Goal: Information Seeking & Learning: Find specific fact

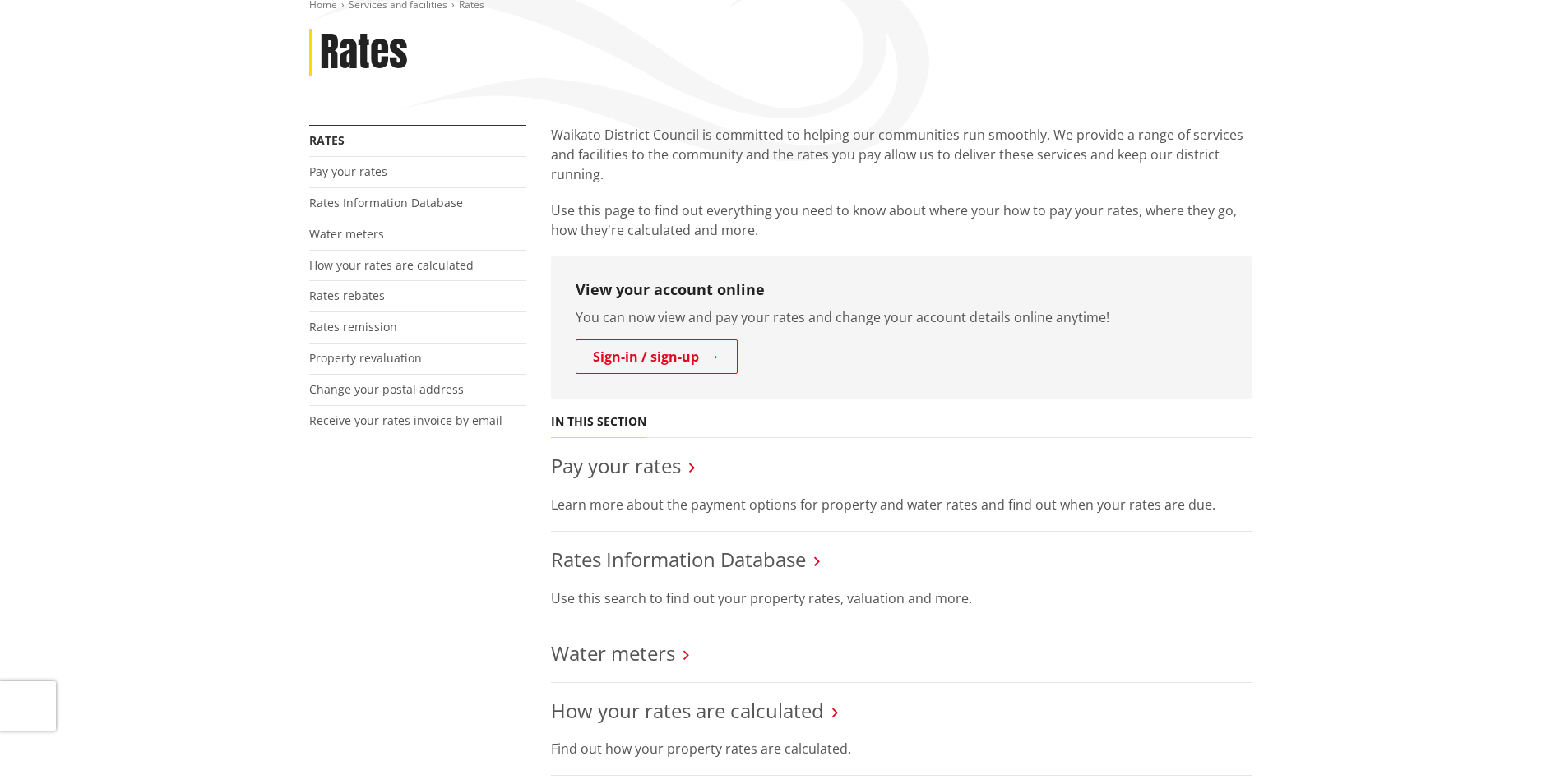
scroll to position [246, 0]
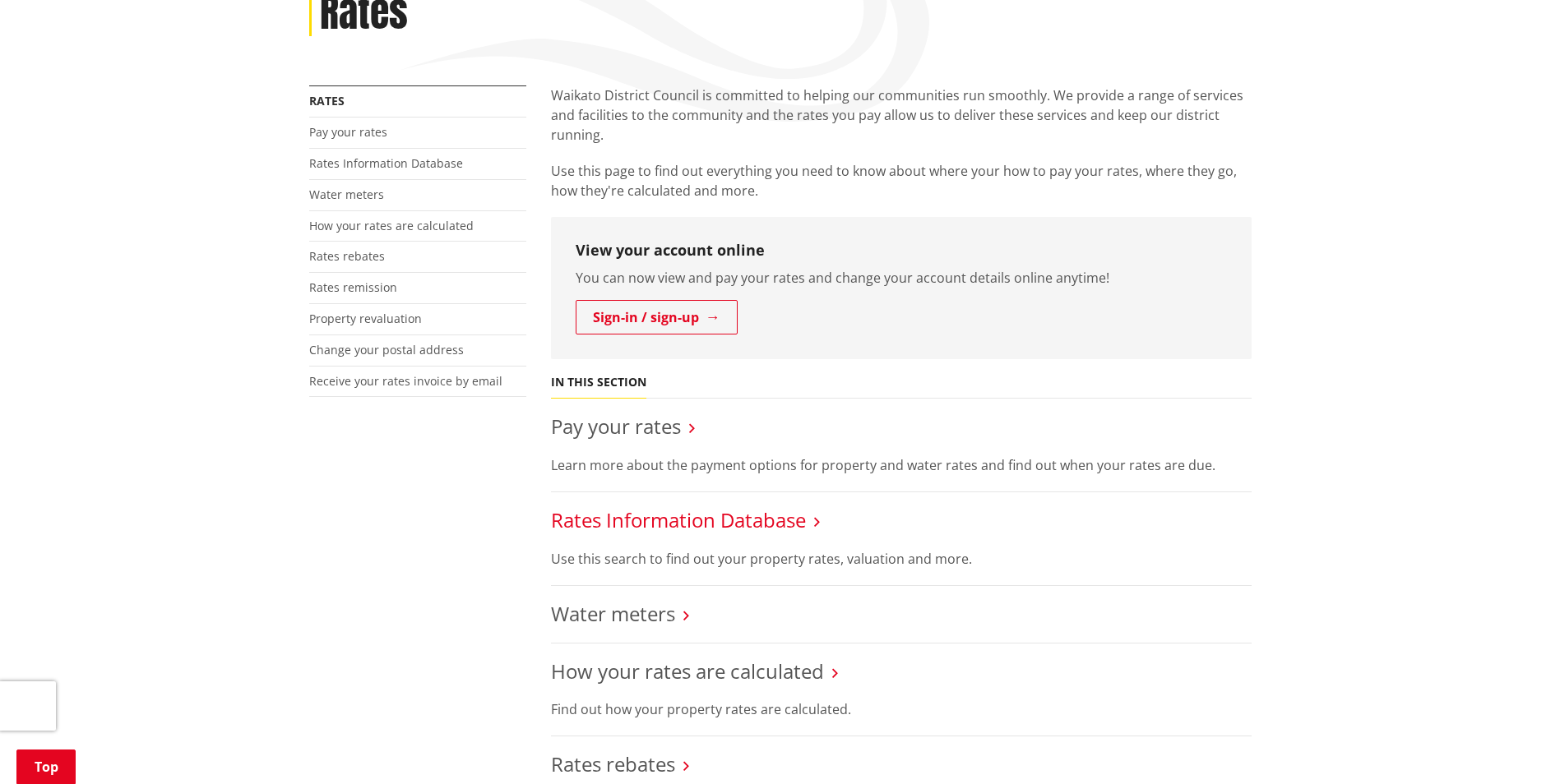
click at [760, 523] on link "Rates Information Database" at bounding box center [678, 519] width 255 height 27
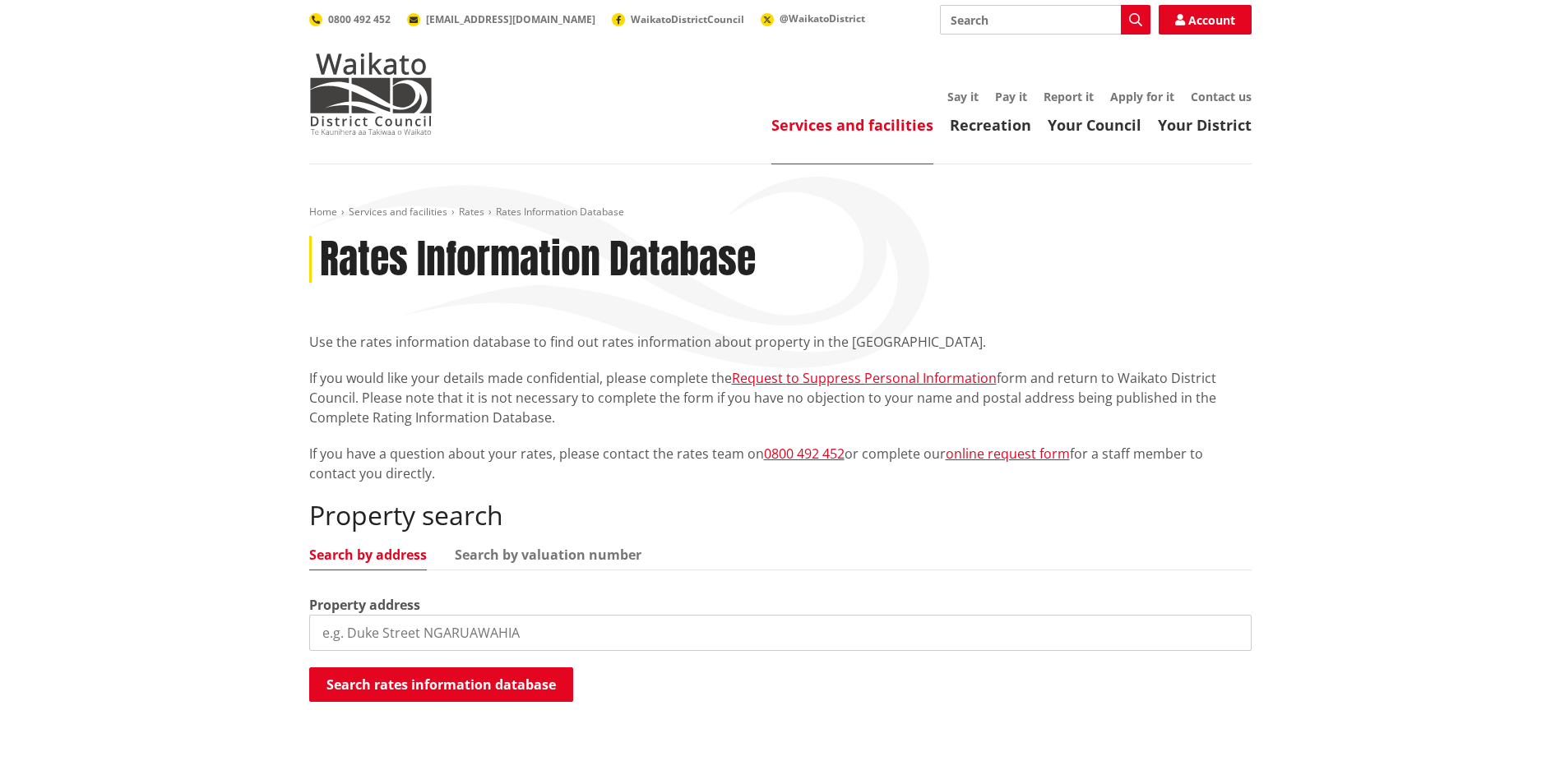
click at [418, 627] on input "search" at bounding box center [780, 633] width 943 height 37
type input "74 Snell Road"
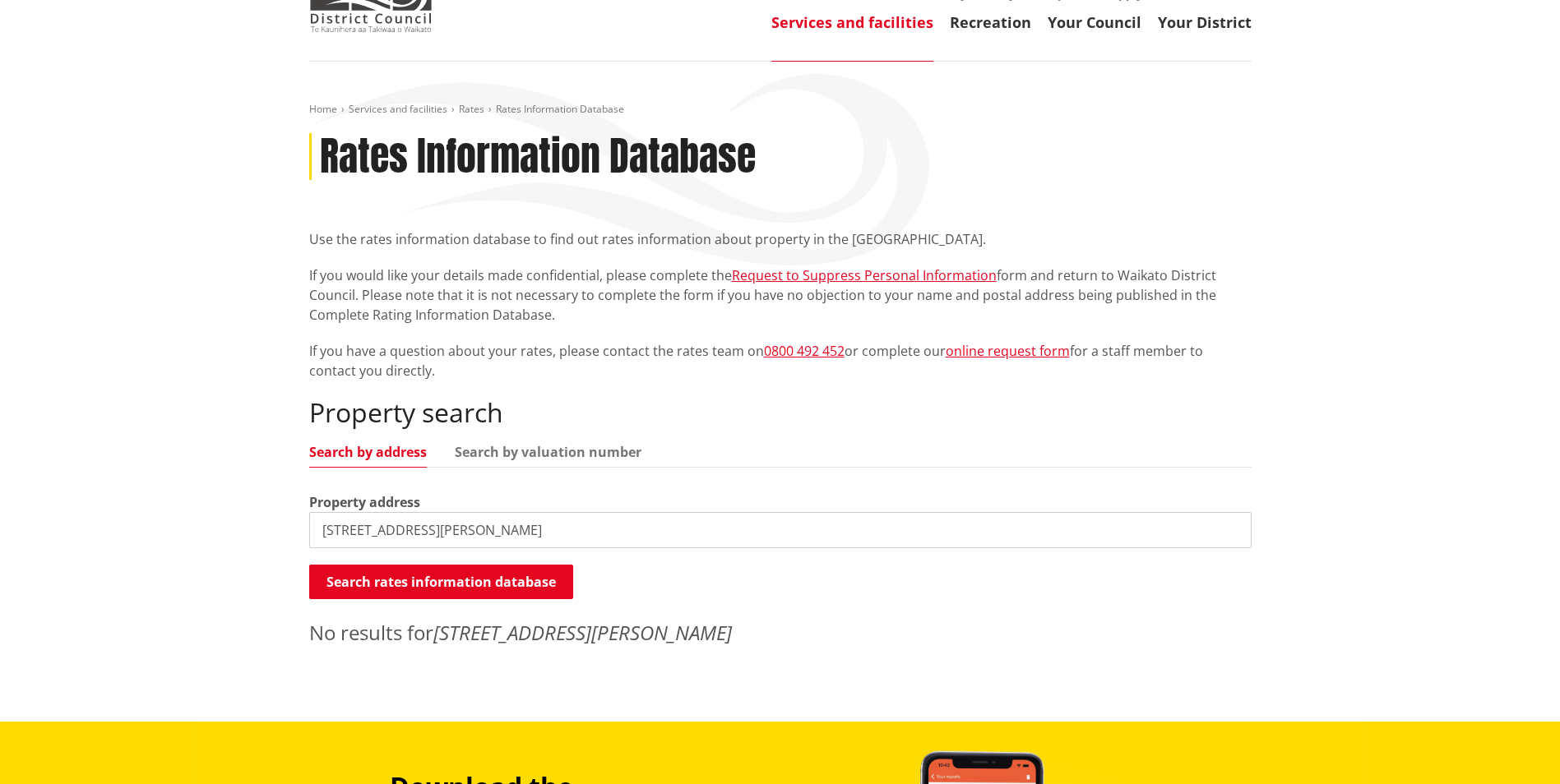
scroll to position [164, 0]
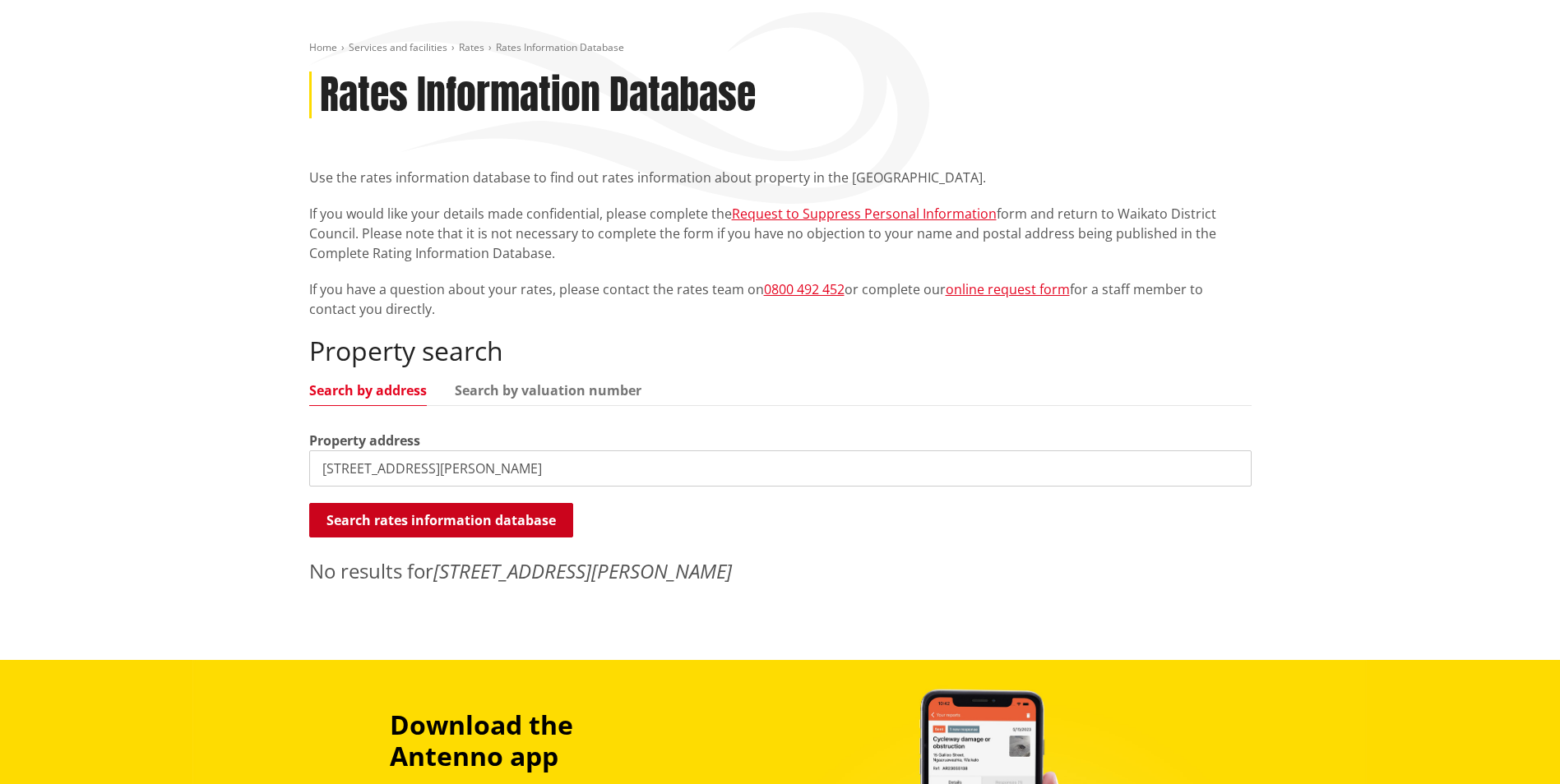
click at [465, 515] on button "Search rates information database" at bounding box center [440, 520] width 264 height 35
